Goal: Check status: Check status

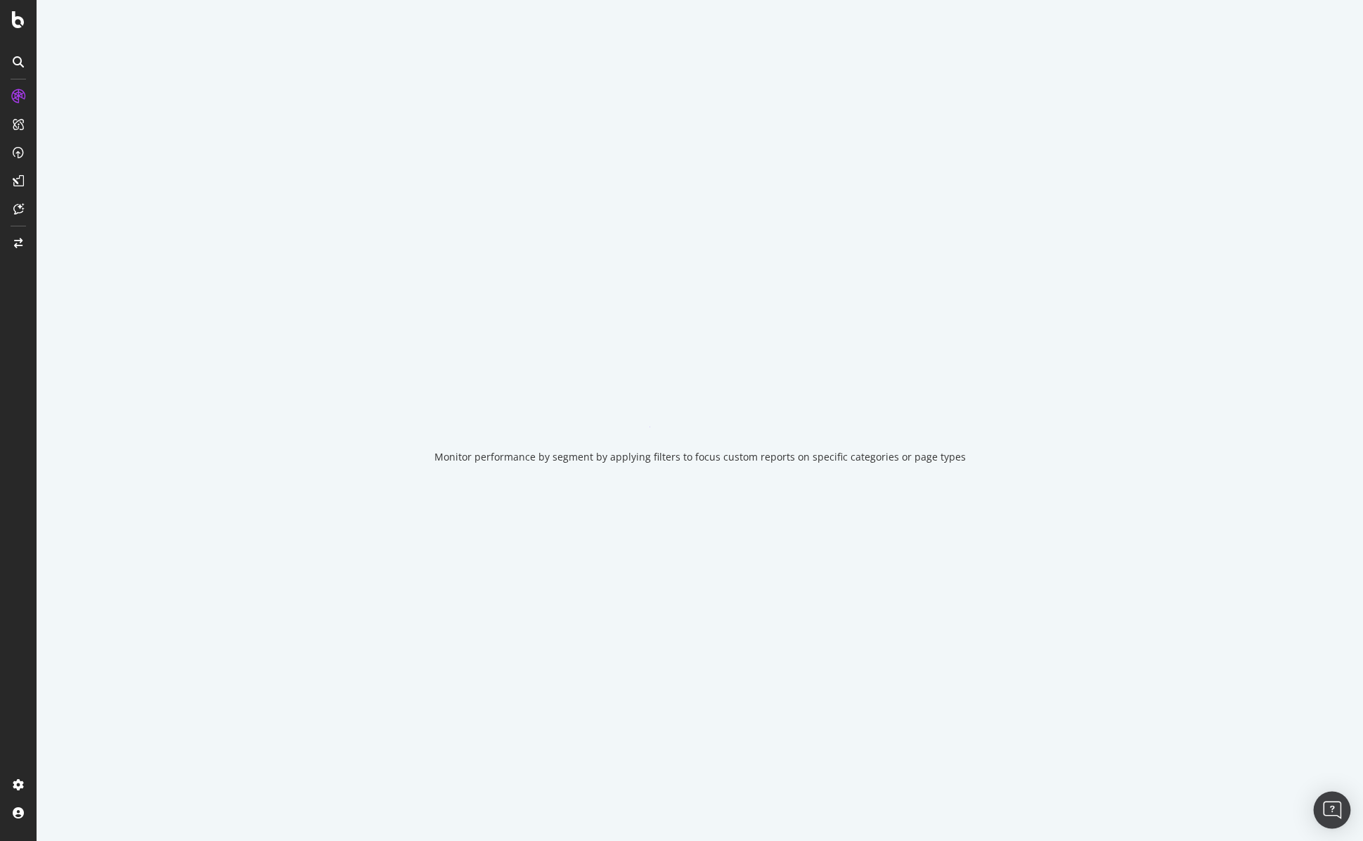
click at [1332, 806] on img "Open Intercom Messenger" at bounding box center [1332, 810] width 18 height 18
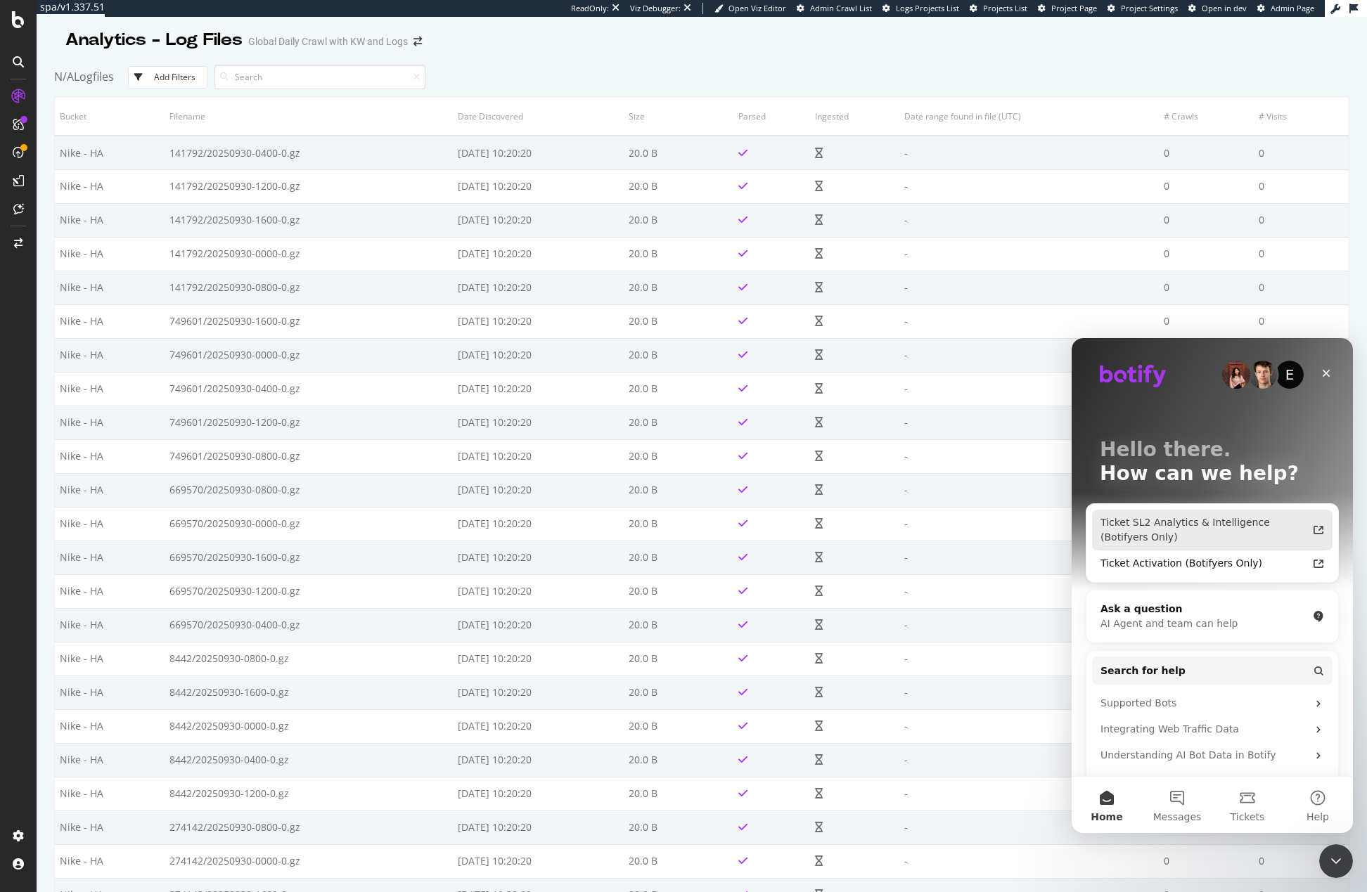
click at [1145, 526] on div "Ticket SL2 Analytics & Intelligence (Botifyers Only)" at bounding box center [1203, 530] width 207 height 30
click at [1330, 840] on icon "Close Intercom Messenger" at bounding box center [1333, 859] width 17 height 17
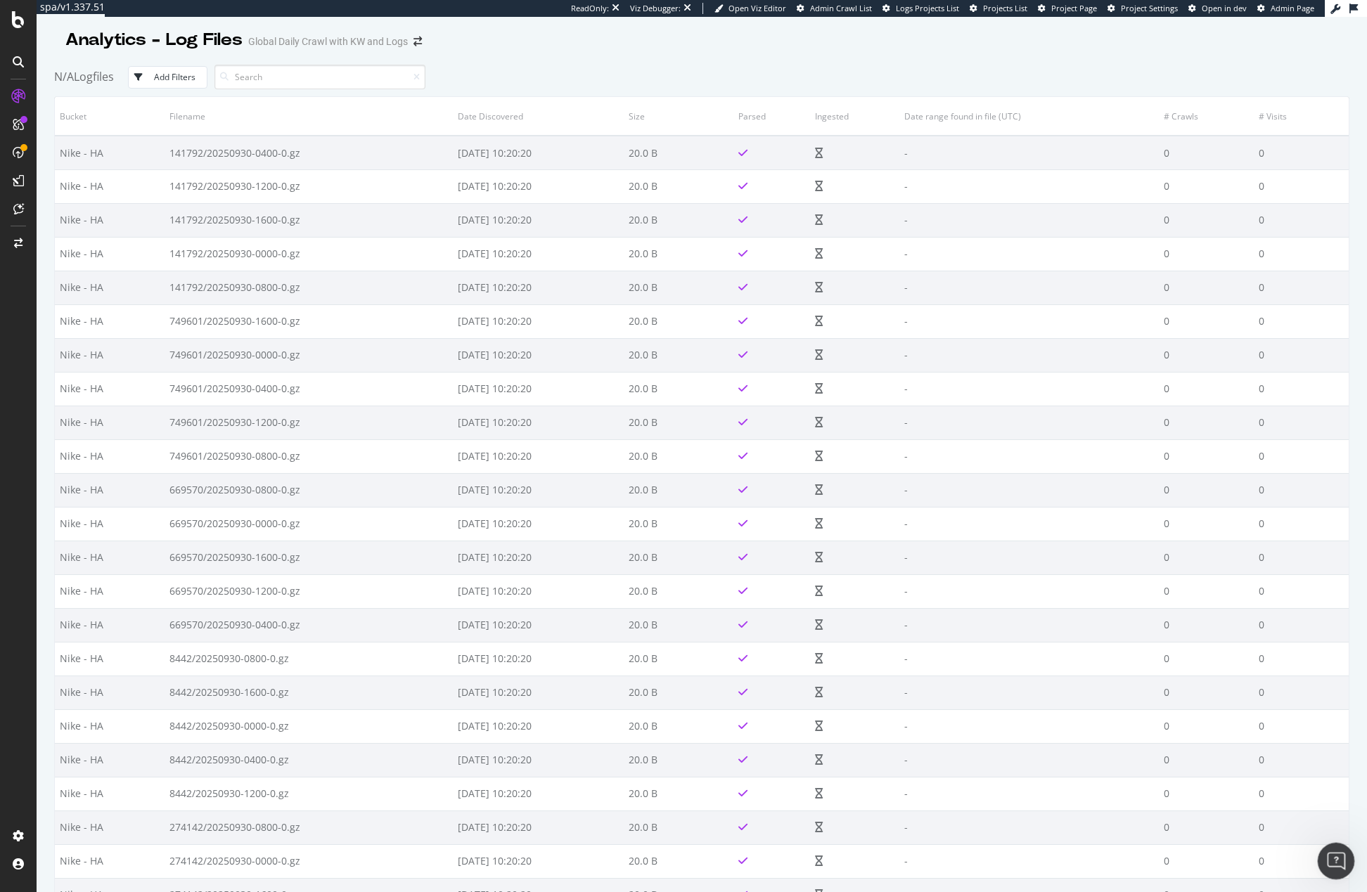
click at [1329, 840] on icon "Open Intercom Messenger" at bounding box center [1333, 859] width 23 height 23
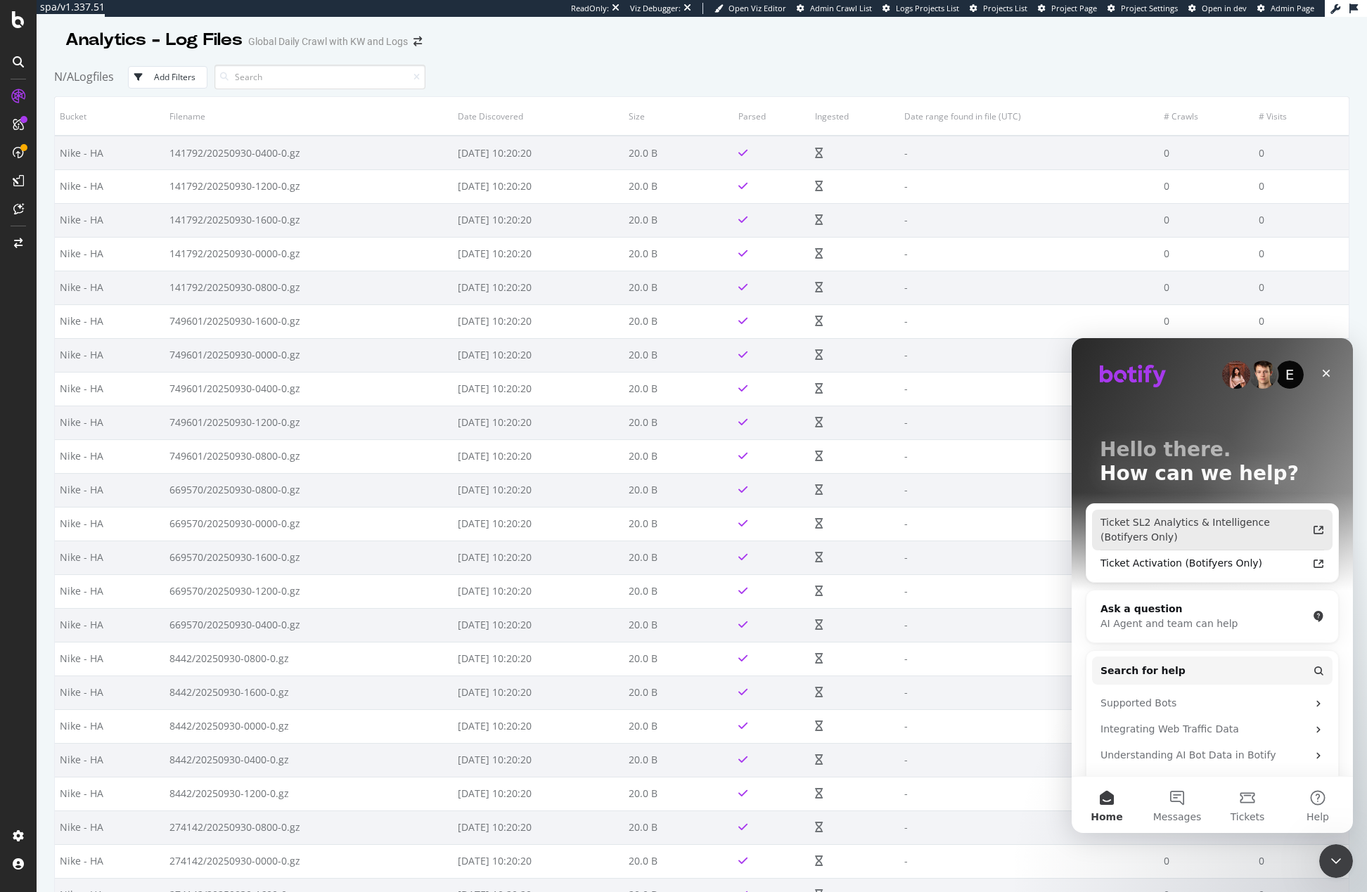
click at [1140, 530] on div "Ticket SL2 Analytics & Intelligence (Botifyers Only)" at bounding box center [1203, 530] width 207 height 30
click at [1173, 565] on div "Ticket Activation (Botifyers Only)" at bounding box center [1203, 563] width 207 height 15
click at [1352, 9] on icon at bounding box center [1353, 9] width 8 height 10
click at [1143, 520] on div "Ticket SL2 Analytics & Intelligence (Botifyers Only)" at bounding box center [1203, 530] width 207 height 30
click at [1332, 840] on icon "Close Intercom Messenger" at bounding box center [1333, 859] width 17 height 17
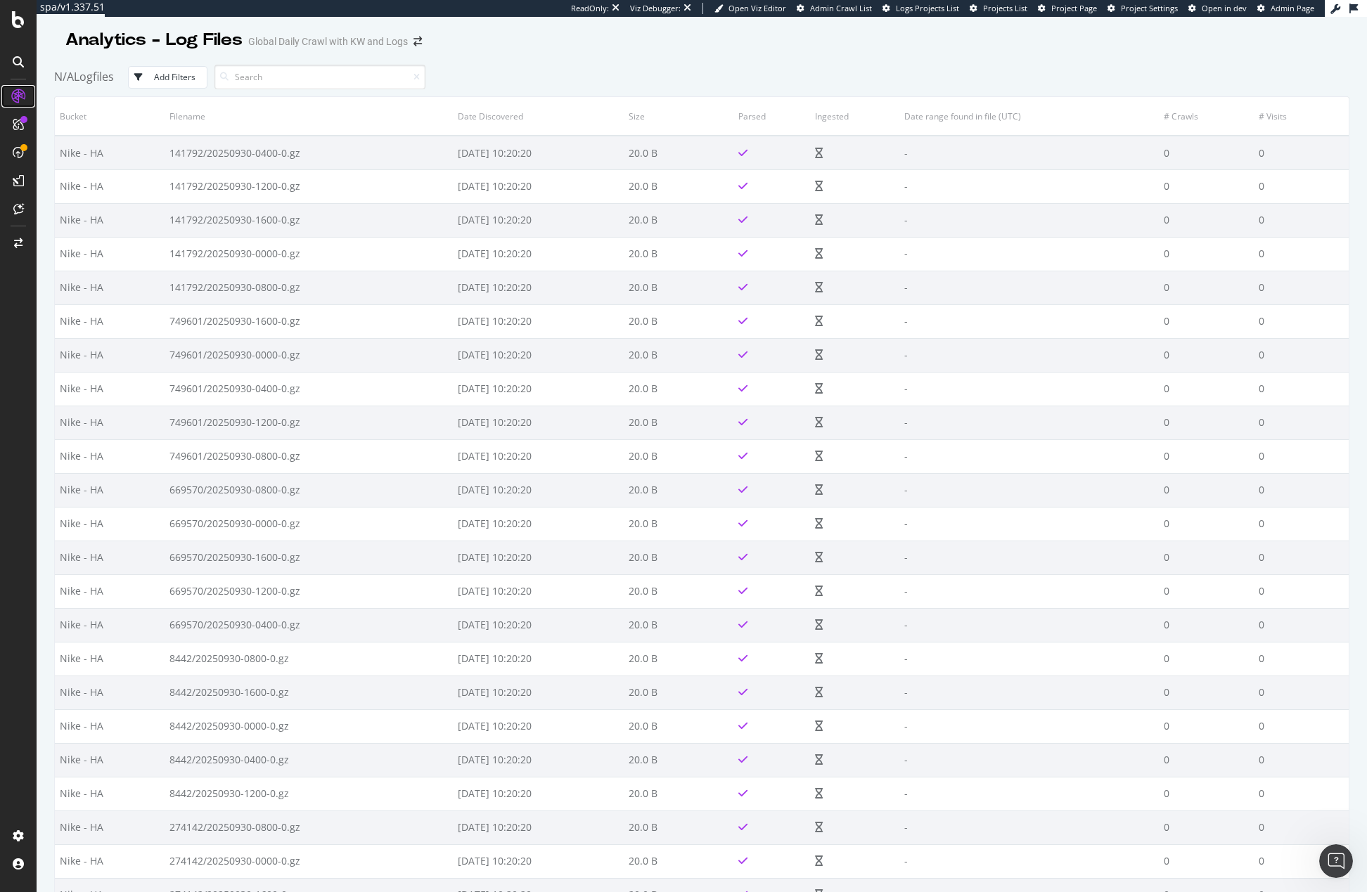
click at [27, 94] on div at bounding box center [18, 96] width 22 height 22
click at [1346, 840] on div "Open Intercom Messenger" at bounding box center [1334, 859] width 46 height 46
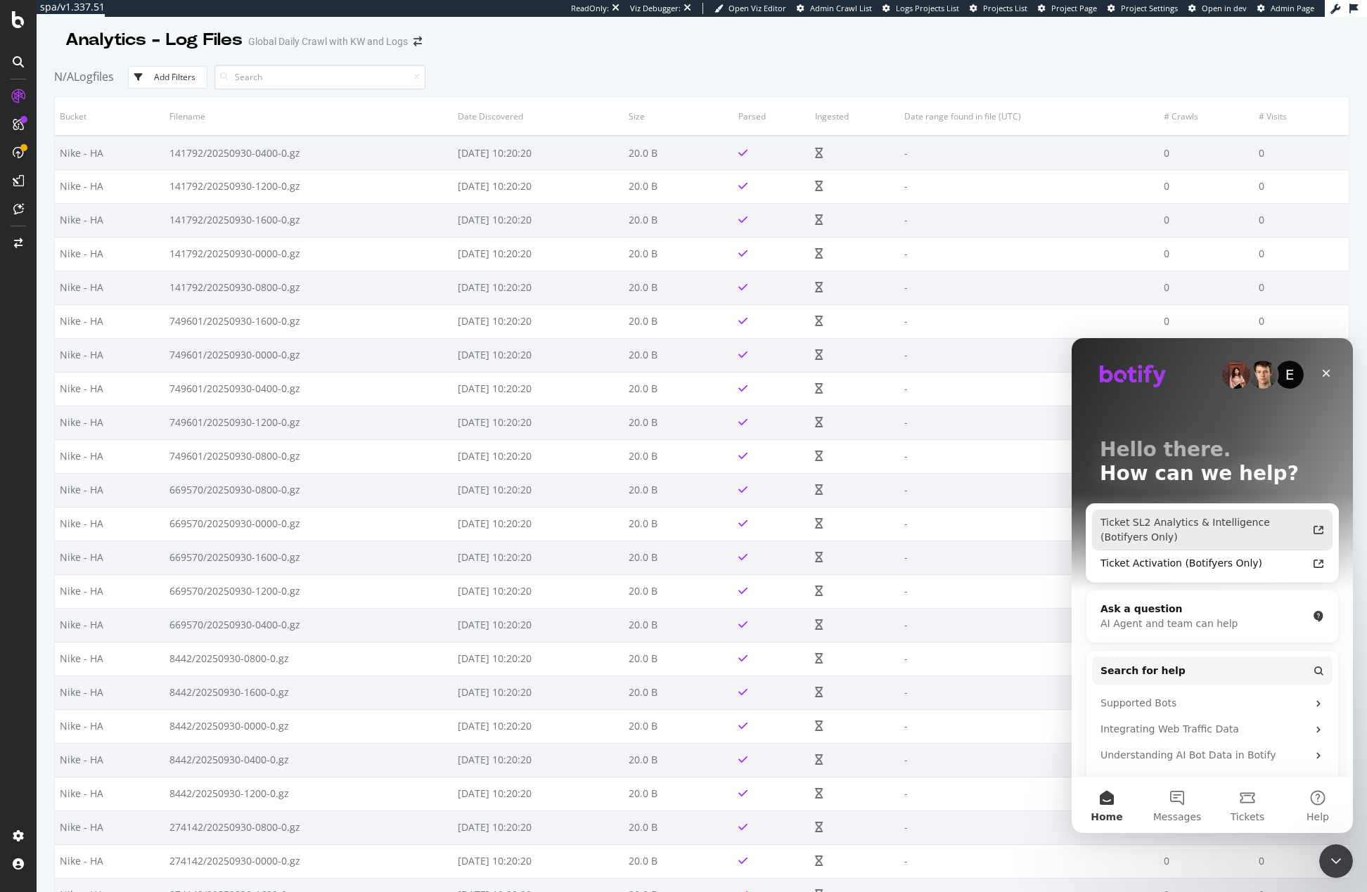
click at [1160, 529] on div "Ticket SL2 Analytics & Intelligence (Botifyers Only)" at bounding box center [1203, 530] width 207 height 30
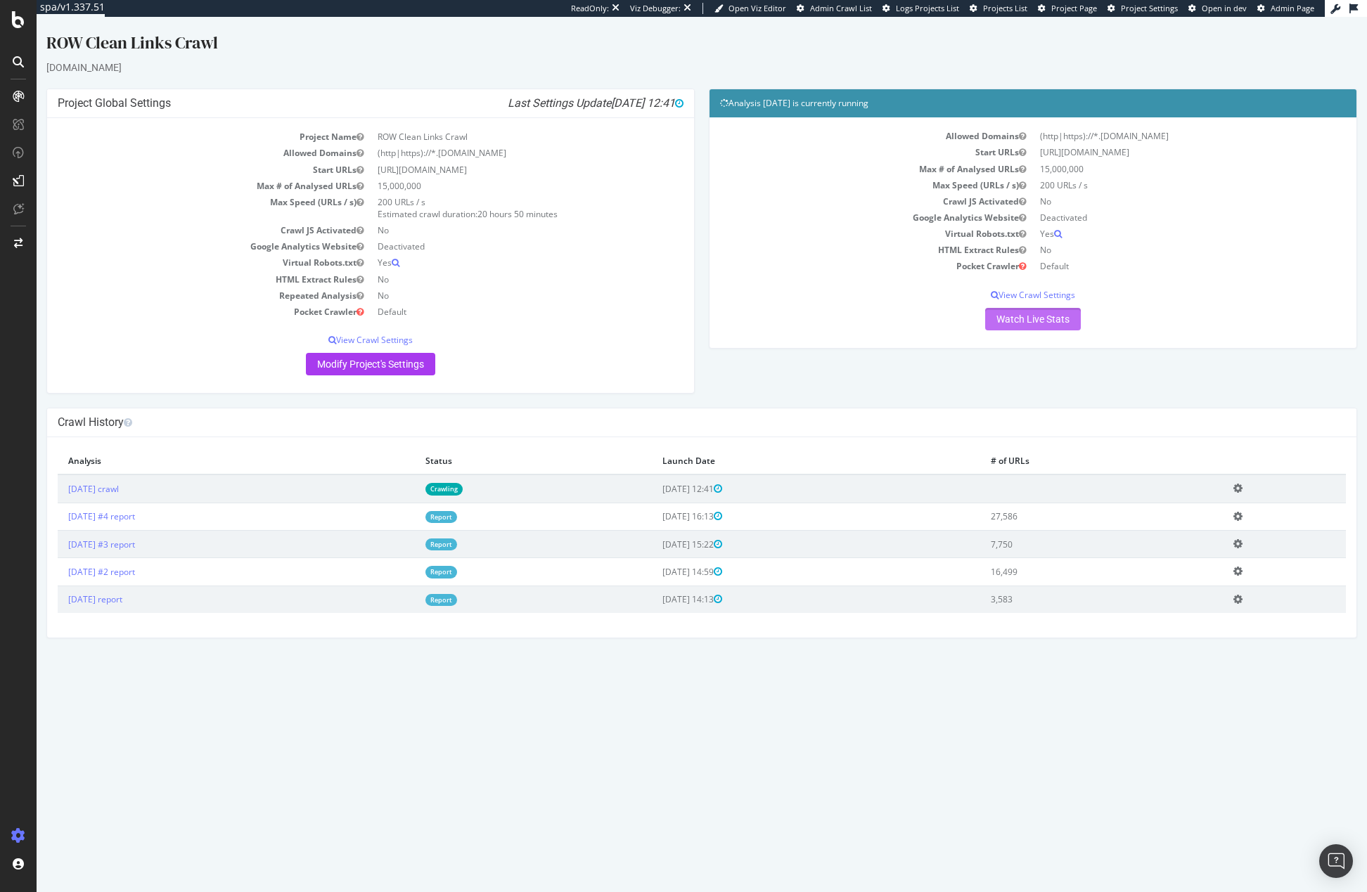
click at [1042, 318] on link "Watch Live Stats" at bounding box center [1033, 319] width 96 height 22
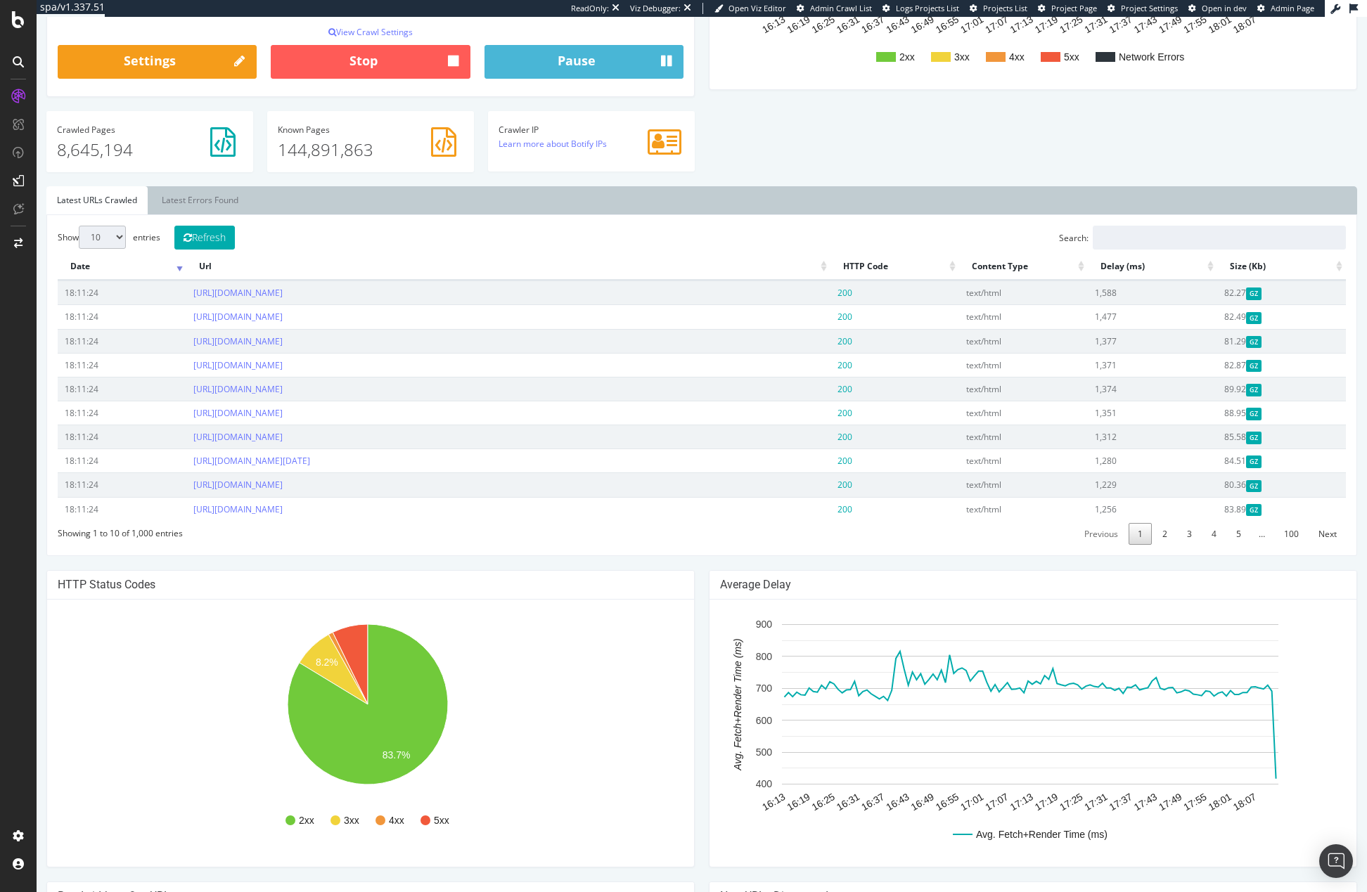
scroll to position [607, 0]
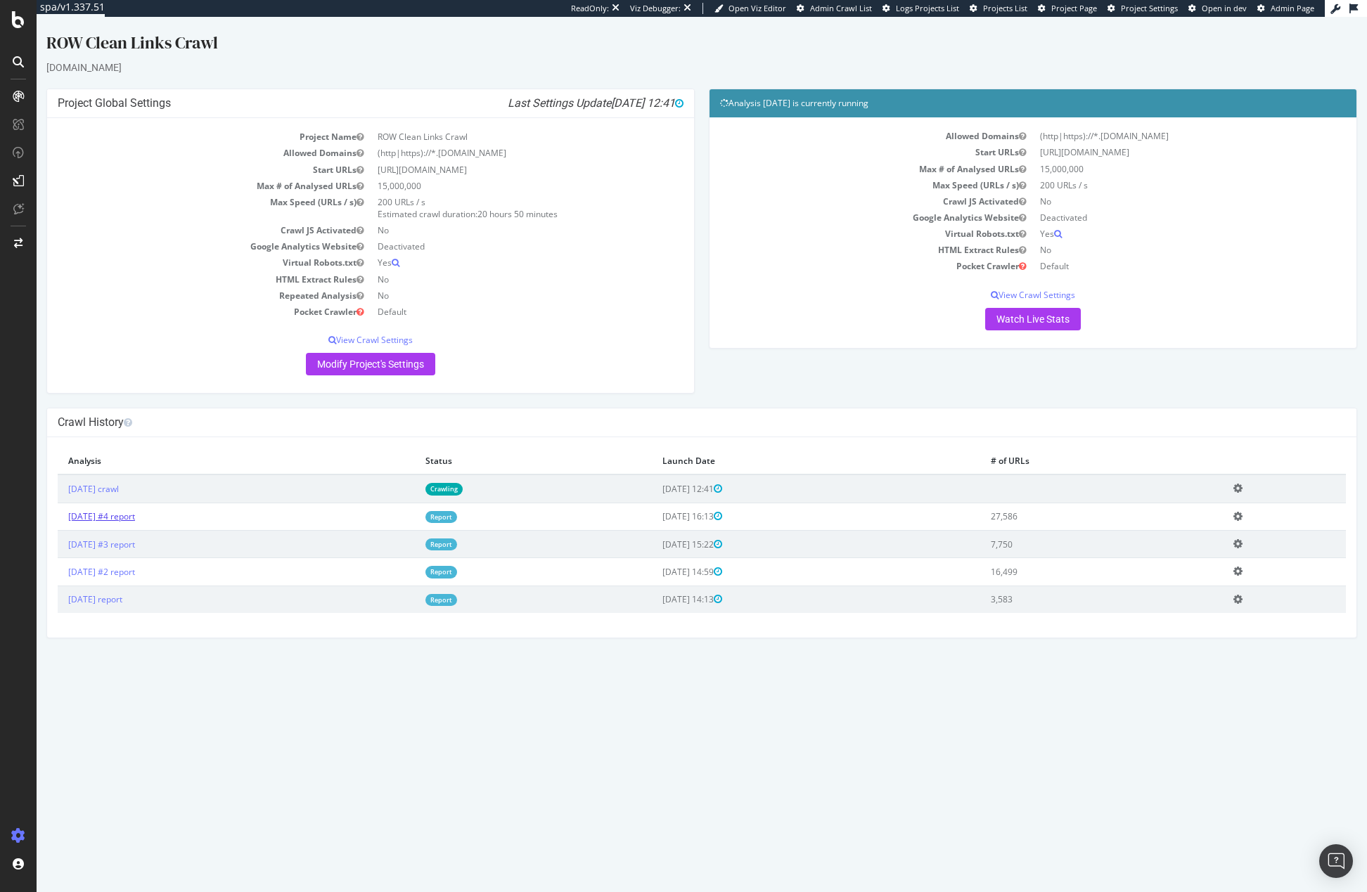
click at [134, 522] on link "[DATE] #4 report" at bounding box center [101, 516] width 67 height 12
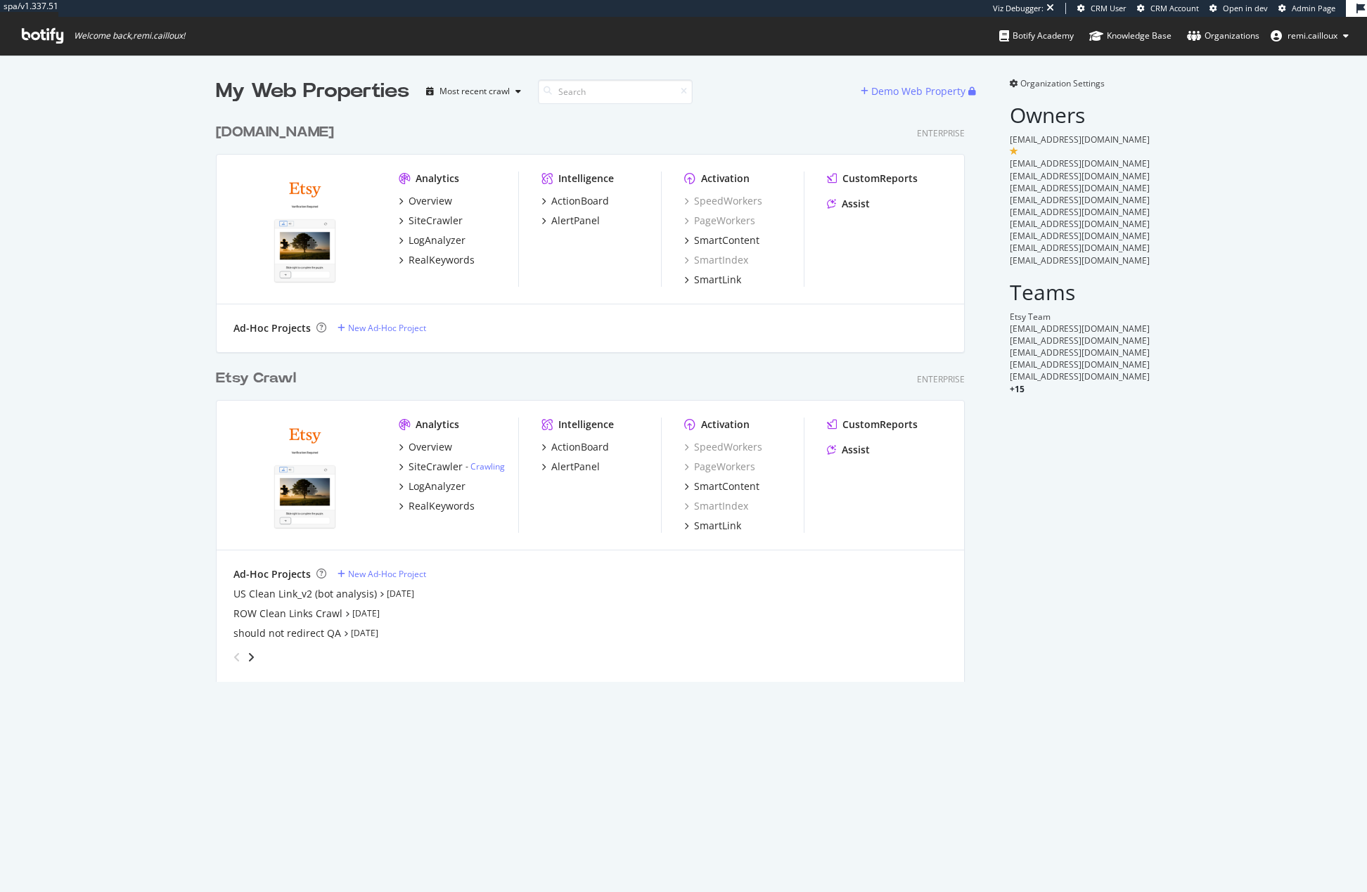
scroll to position [566, 749]
click at [247, 657] on icon "angle-right" at bounding box center [250, 657] width 7 height 11
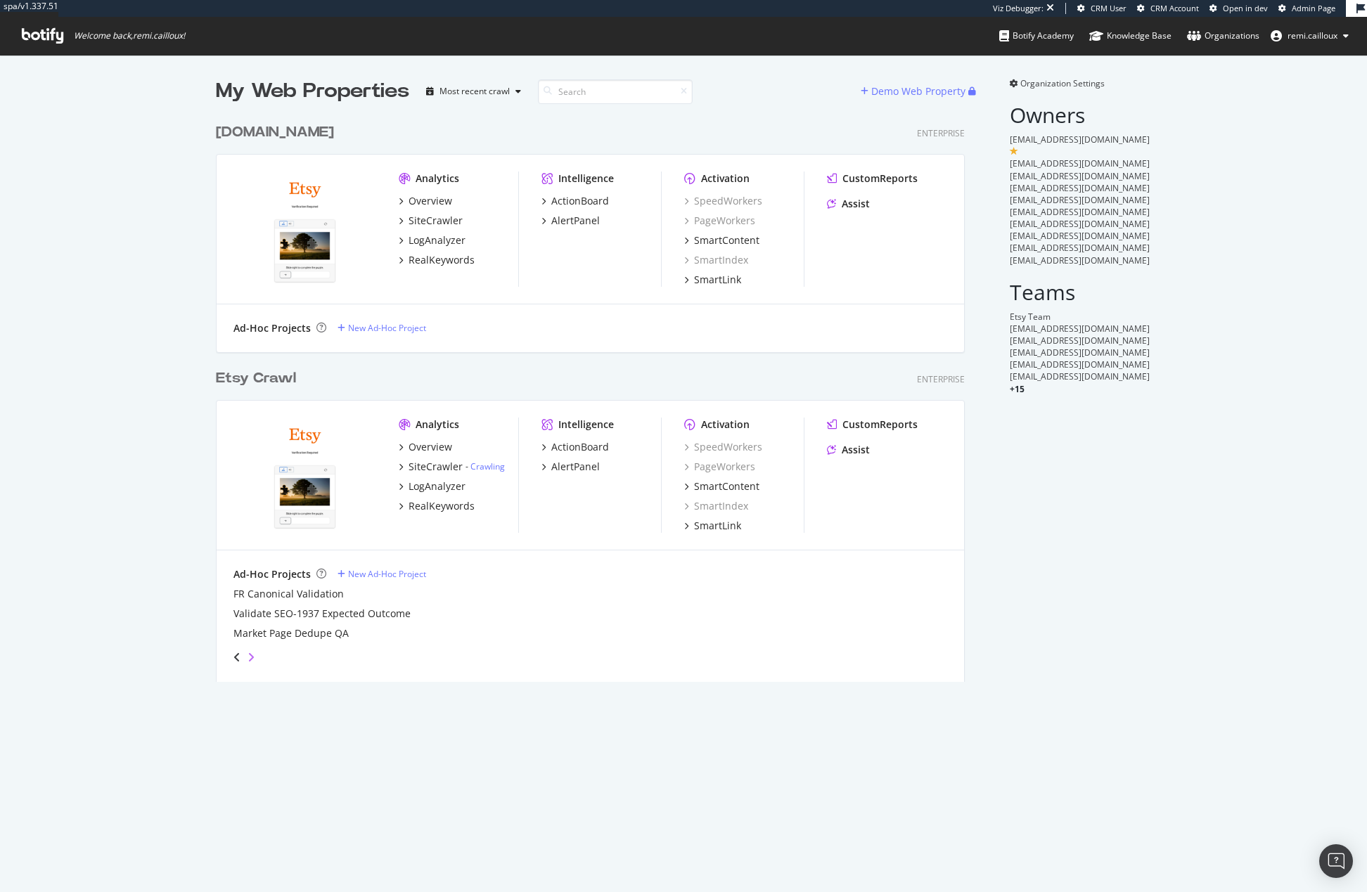
click at [247, 657] on icon "angle-right" at bounding box center [250, 657] width 7 height 11
click at [250, 657] on div "angle-right" at bounding box center [251, 657] width 10 height 14
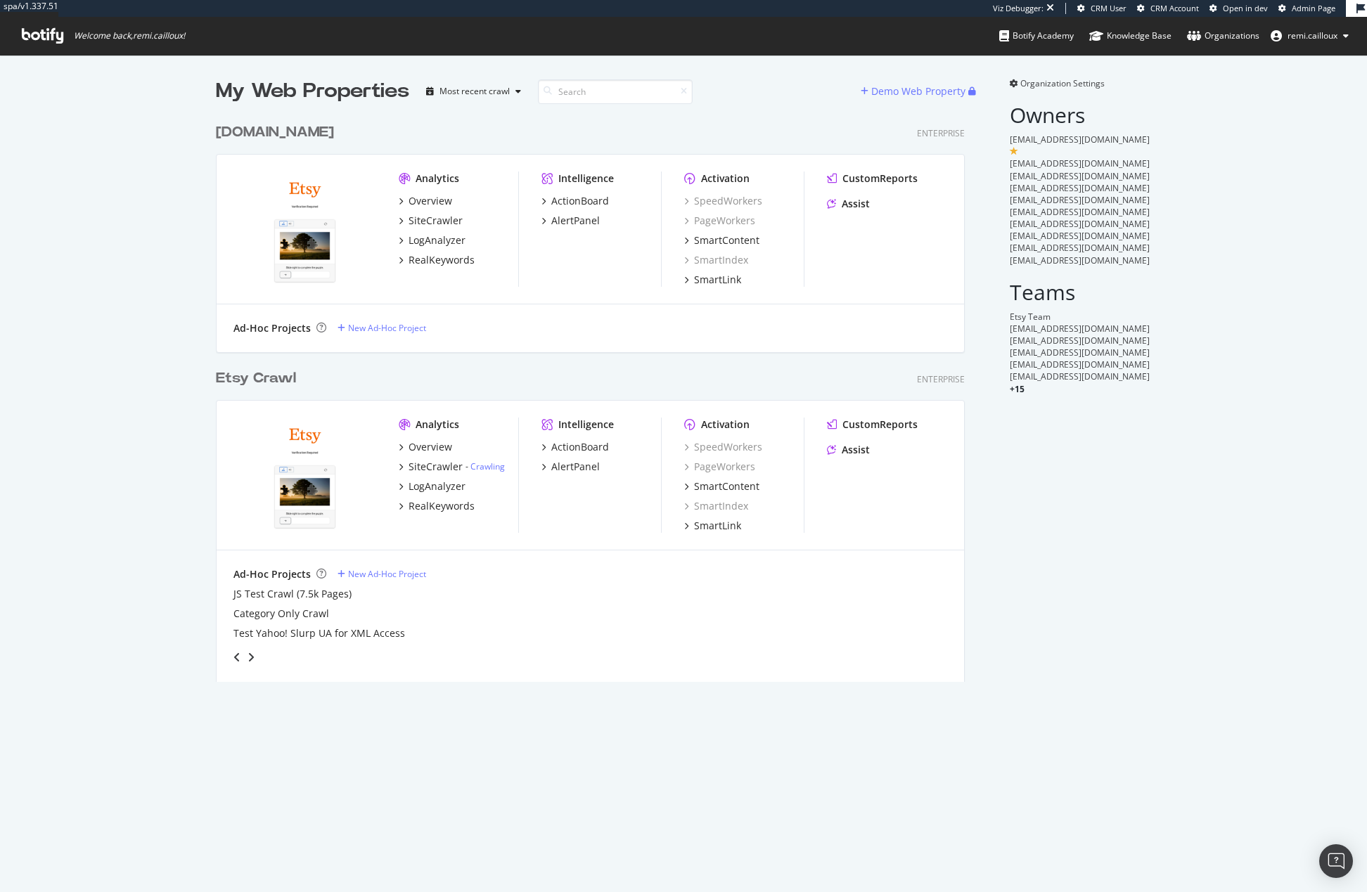
click at [250, 657] on div "angle-right" at bounding box center [251, 657] width 10 height 14
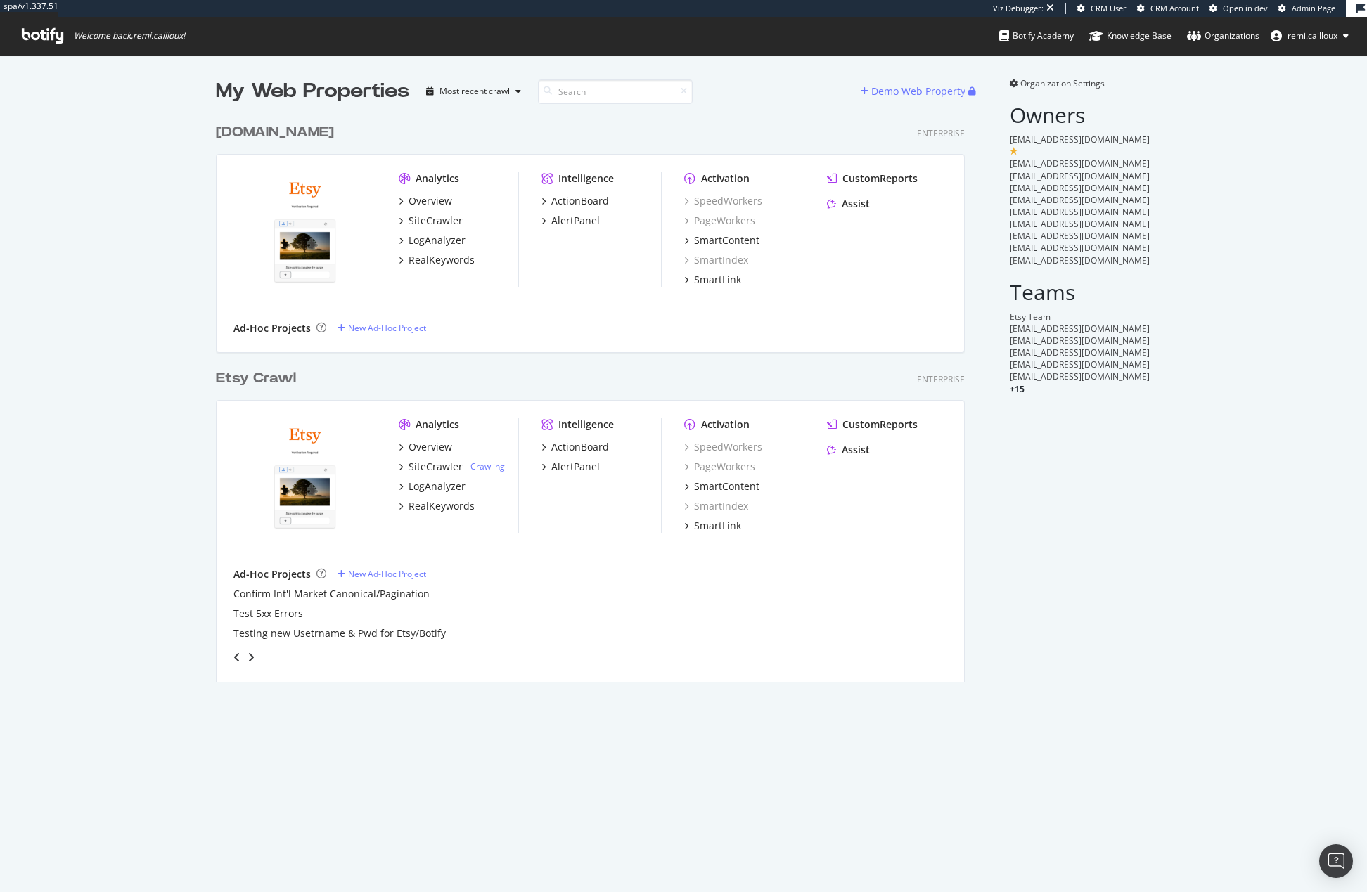
click at [250, 657] on div "angle-right" at bounding box center [251, 657] width 10 height 14
click at [233, 659] on icon "angle-left" at bounding box center [236, 657] width 7 height 11
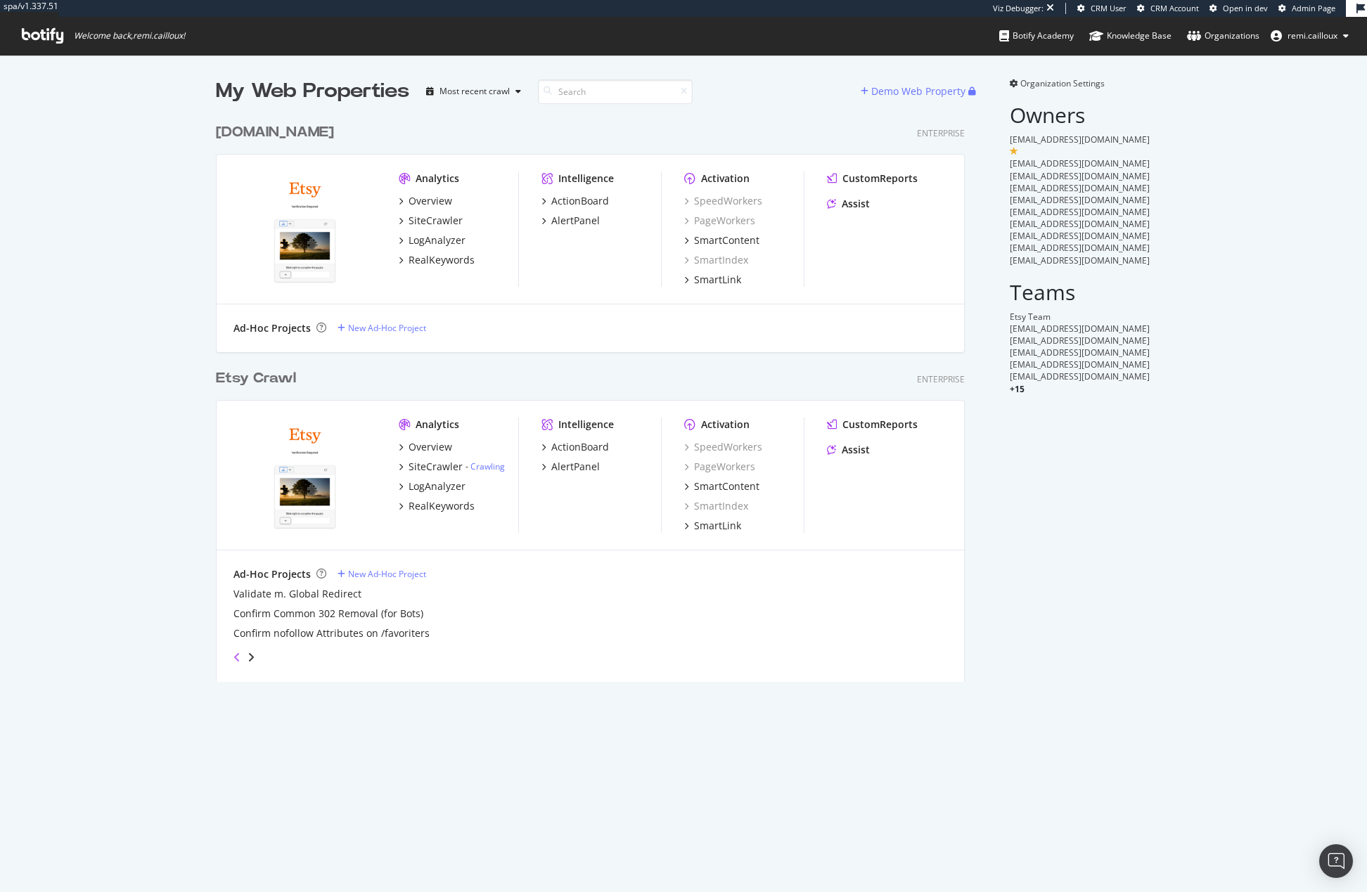
click at [233, 659] on icon "angle-left" at bounding box center [236, 657] width 7 height 11
click at [233, 663] on div "angle-left" at bounding box center [237, 657] width 18 height 22
click at [233, 659] on icon "angle-left" at bounding box center [236, 657] width 7 height 11
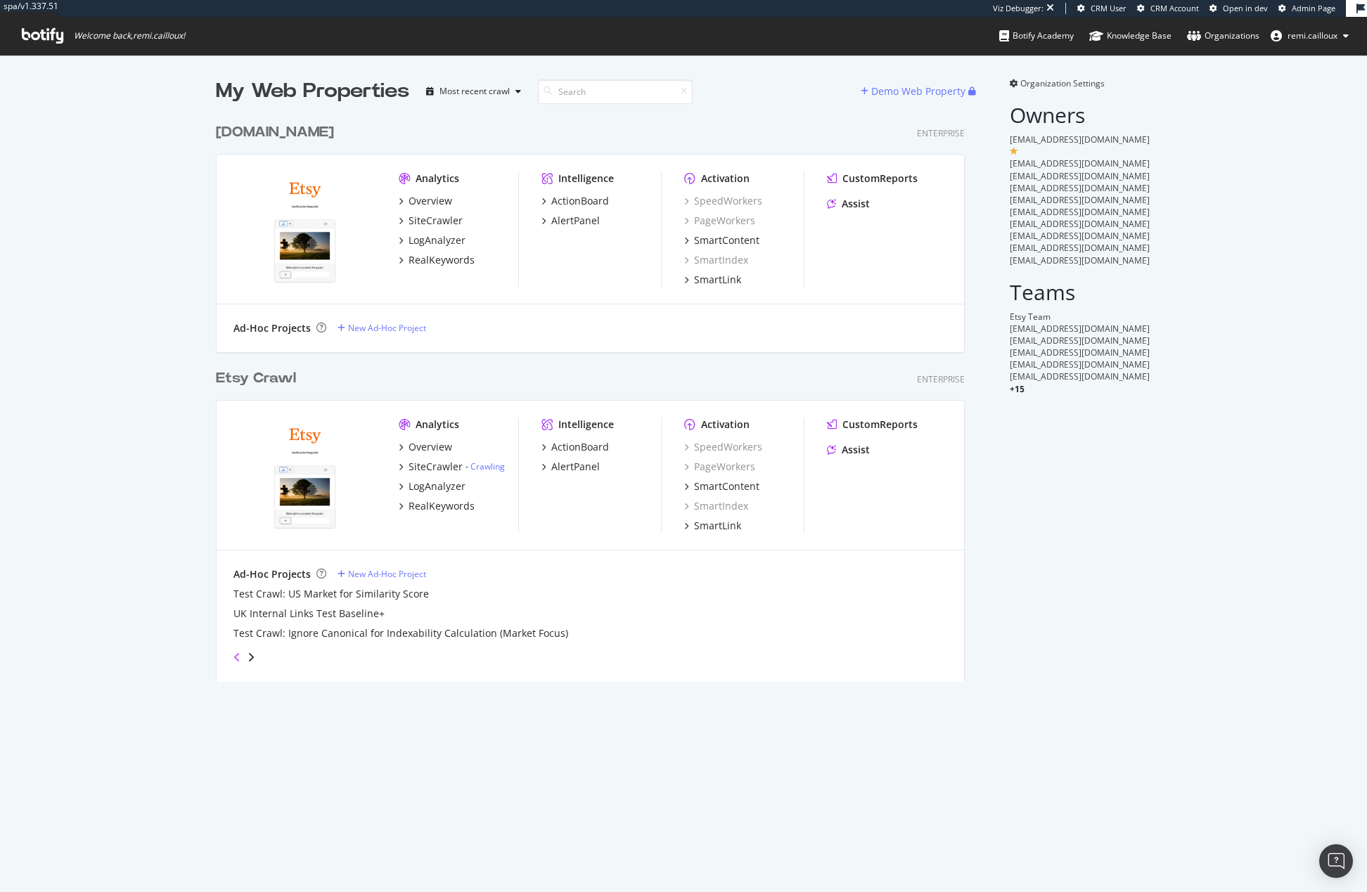
click at [233, 659] on icon "angle-left" at bounding box center [236, 657] width 7 height 11
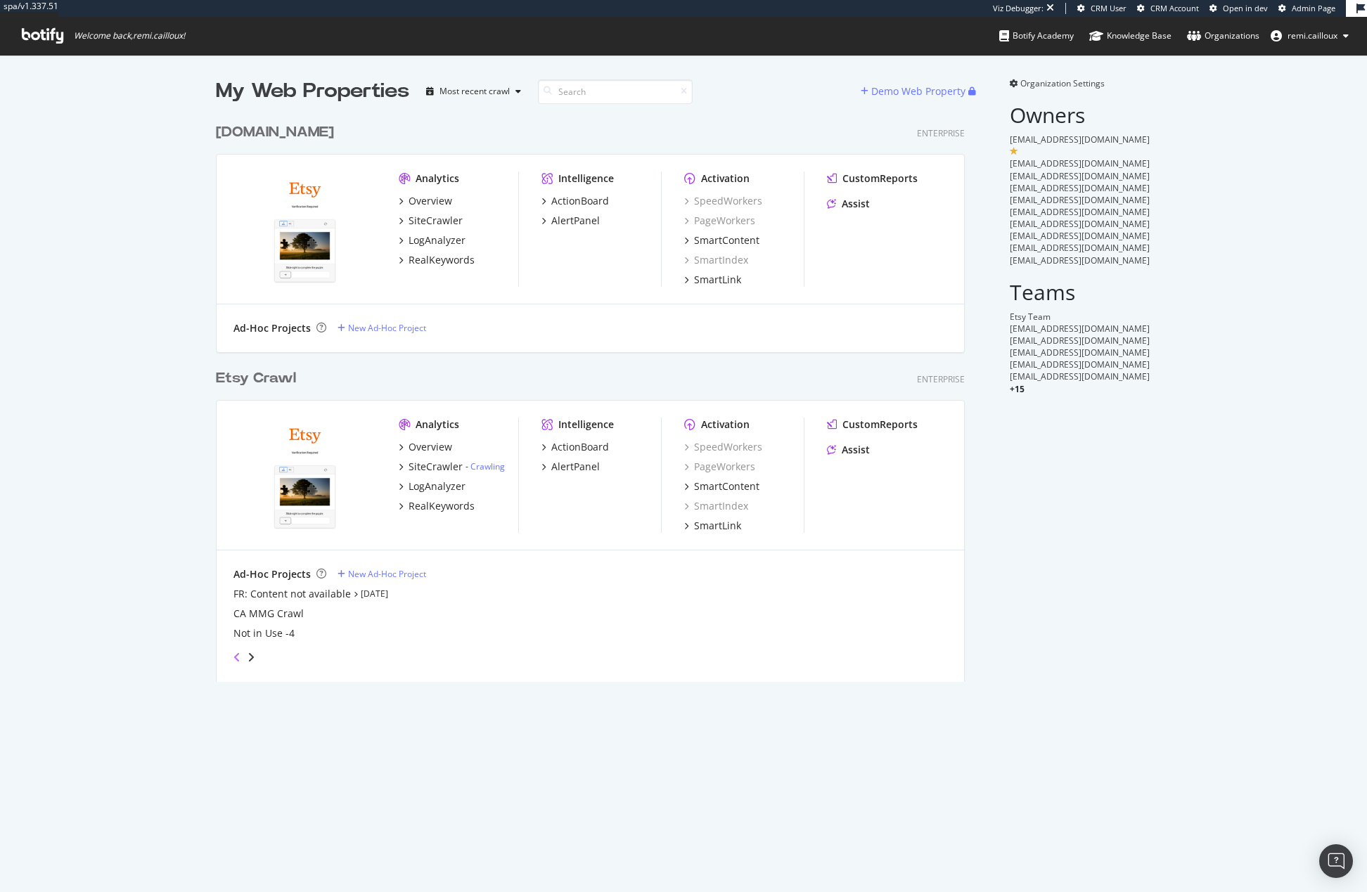
click at [233, 659] on icon "angle-left" at bounding box center [236, 657] width 7 height 11
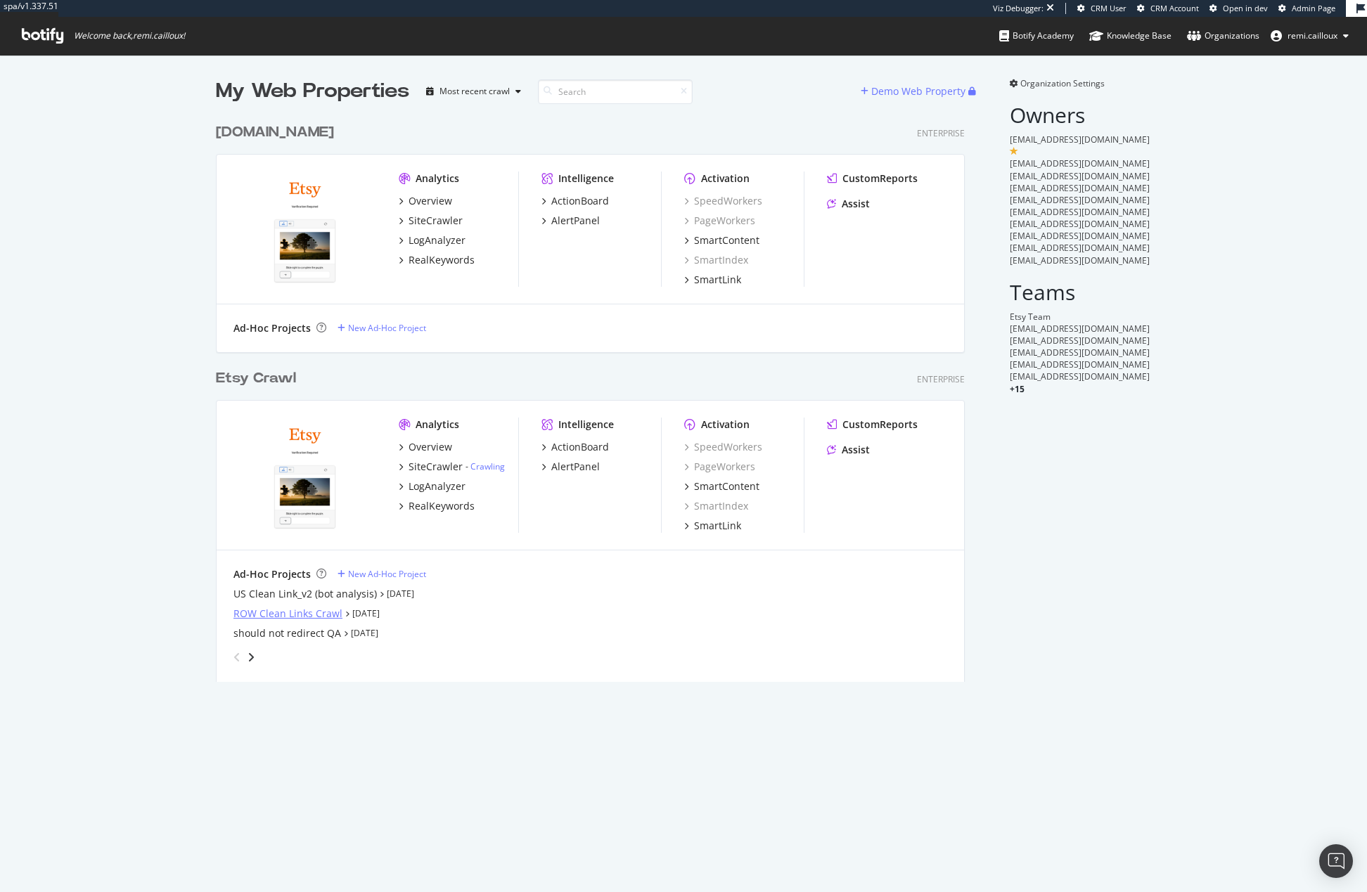
click at [279, 615] on div "ROW Clean Links Crawl" at bounding box center [287, 614] width 109 height 14
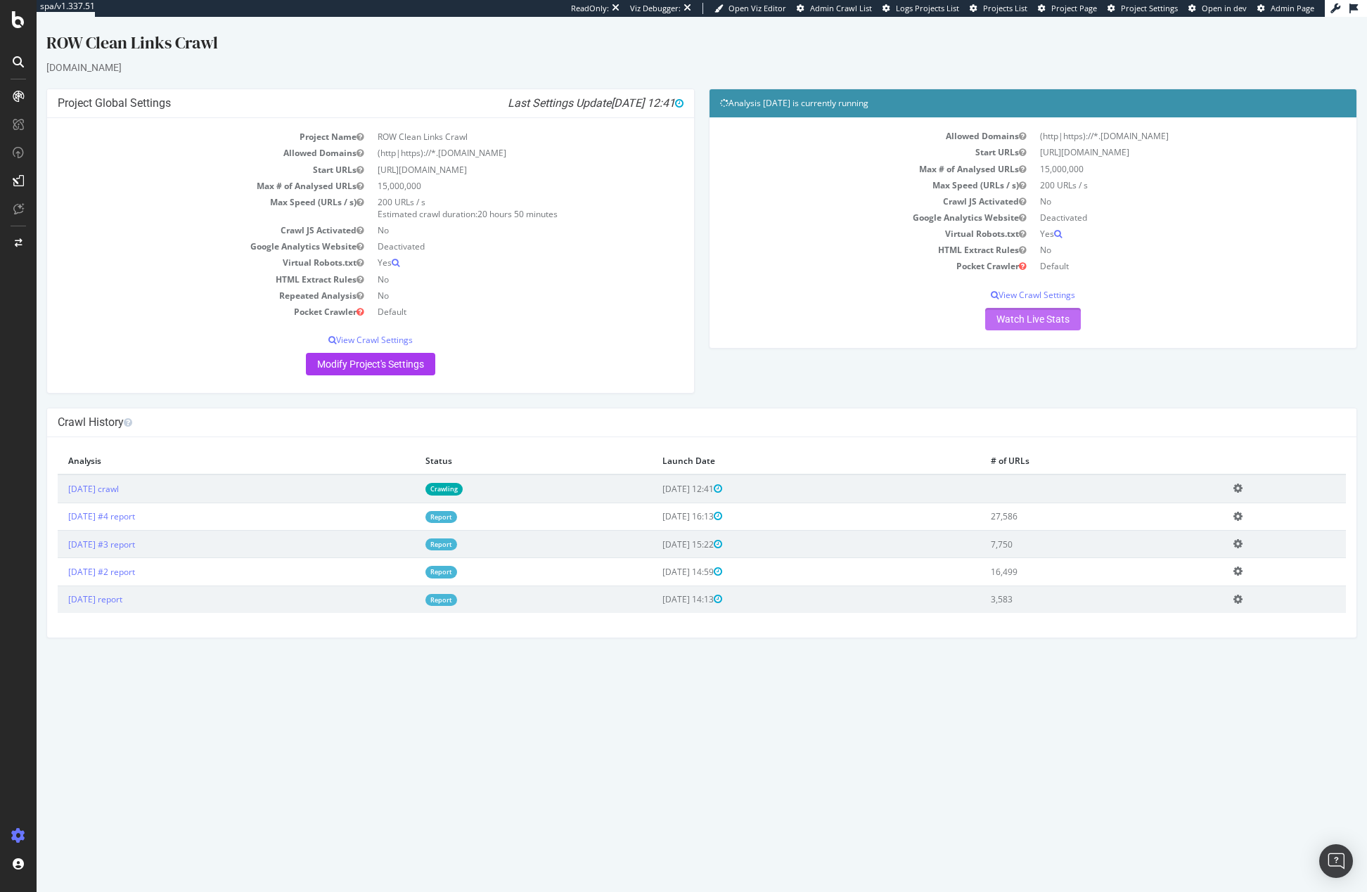
click at [1043, 323] on link "Watch Live Stats" at bounding box center [1033, 319] width 96 height 22
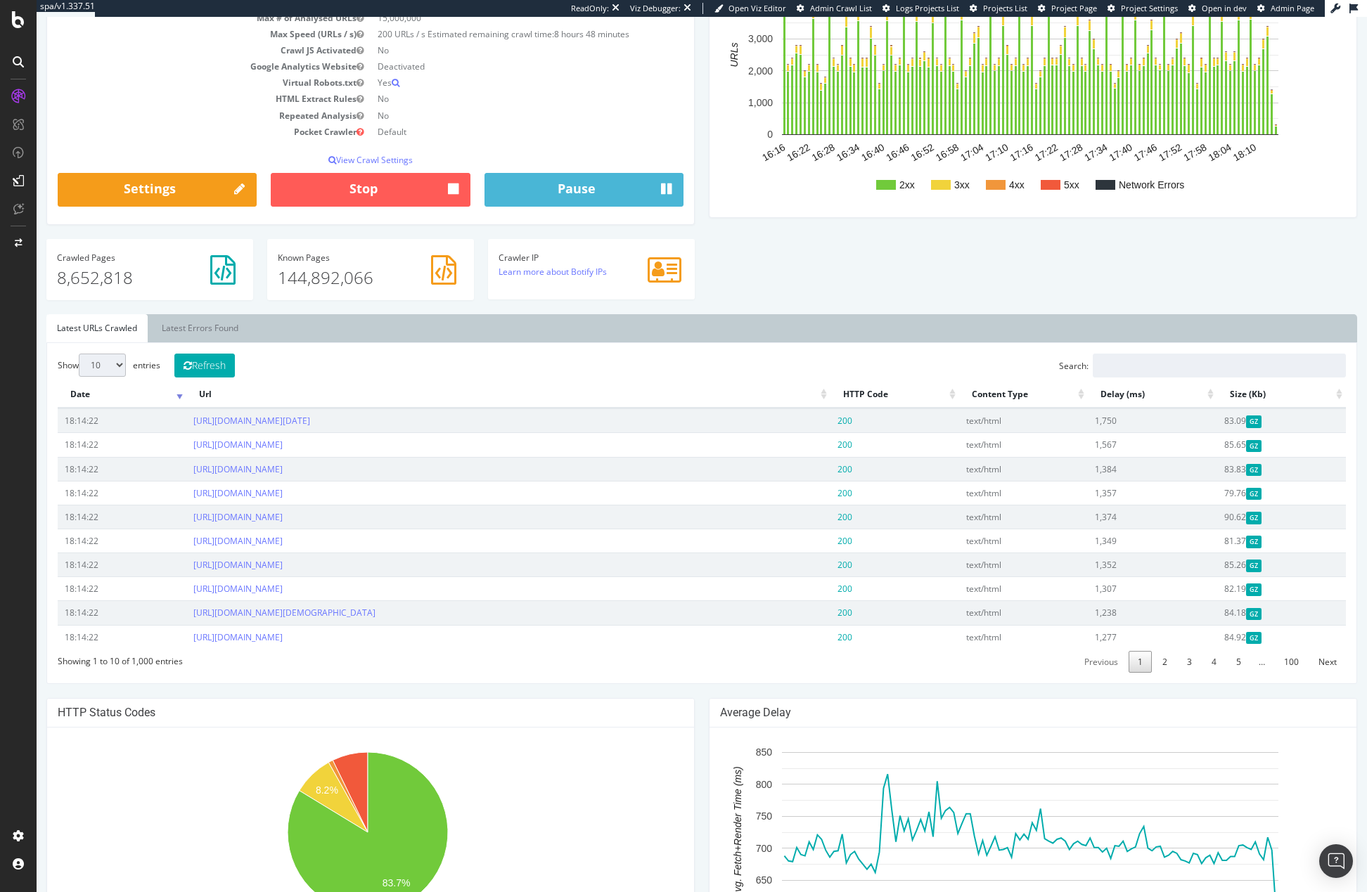
scroll to position [13, 0]
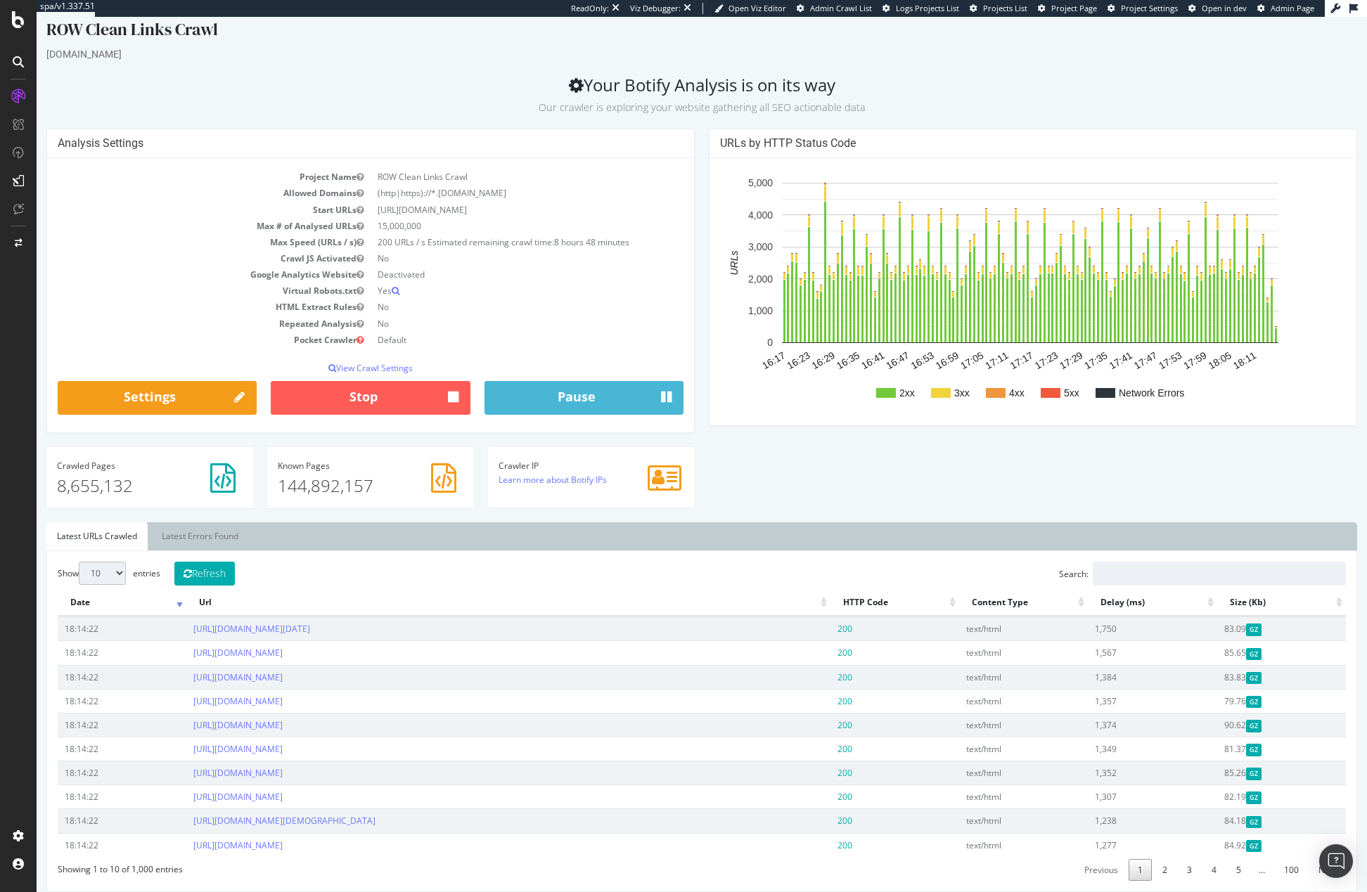
click at [709, 473] on div "Analysis Settings Project Name ROW Clean Links Crawl Allowed Domains (http|http…" at bounding box center [701, 326] width 1325 height 394
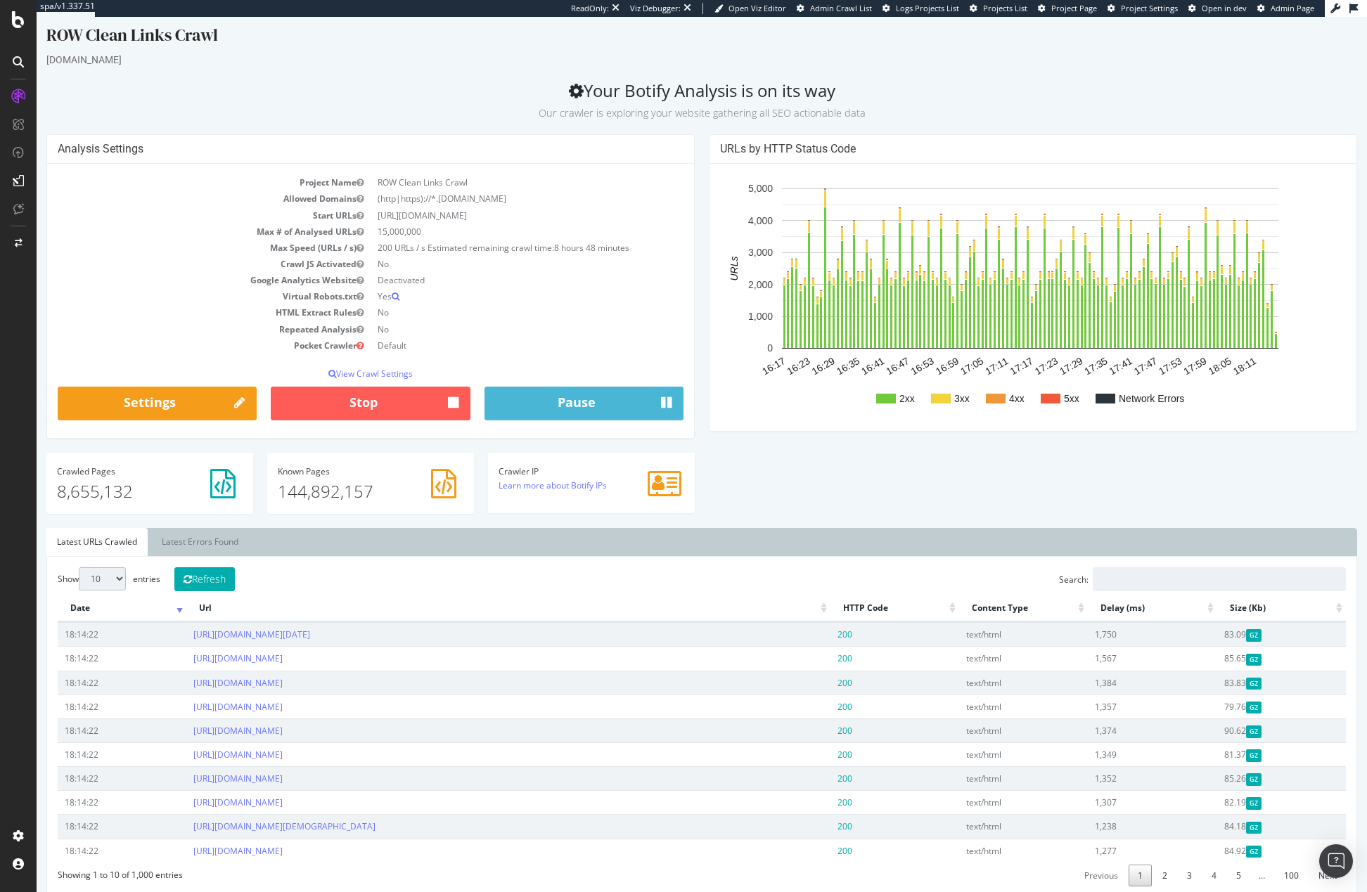
scroll to position [0, 0]
